Goal: Transaction & Acquisition: Purchase product/service

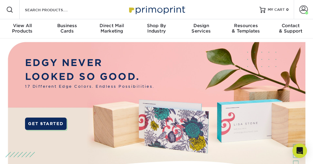
click at [304, 8] on span at bounding box center [303, 9] width 8 height 8
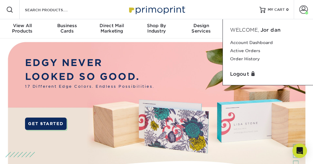
click at [217, 6] on div "Resources Menu Search Products Account Welcome, Jordan Account Dashboard Active…" at bounding box center [156, 9] width 313 height 19
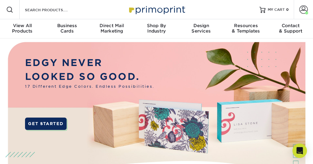
click at [300, 11] on span at bounding box center [303, 9] width 8 height 8
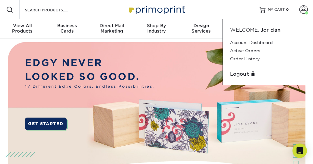
click at [210, 10] on div "Resources Menu Search Products Account Welcome, Jordan Account Dashboard Active…" at bounding box center [156, 9] width 313 height 19
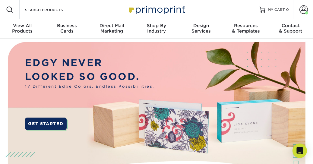
click at [270, 12] on link "MY CART 0" at bounding box center [274, 9] width 30 height 19
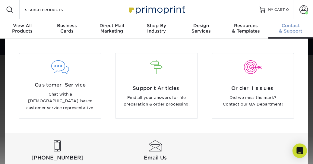
click at [24, 28] on span "View All" at bounding box center [22, 25] width 45 height 5
